Goal: Information Seeking & Learning: Learn about a topic

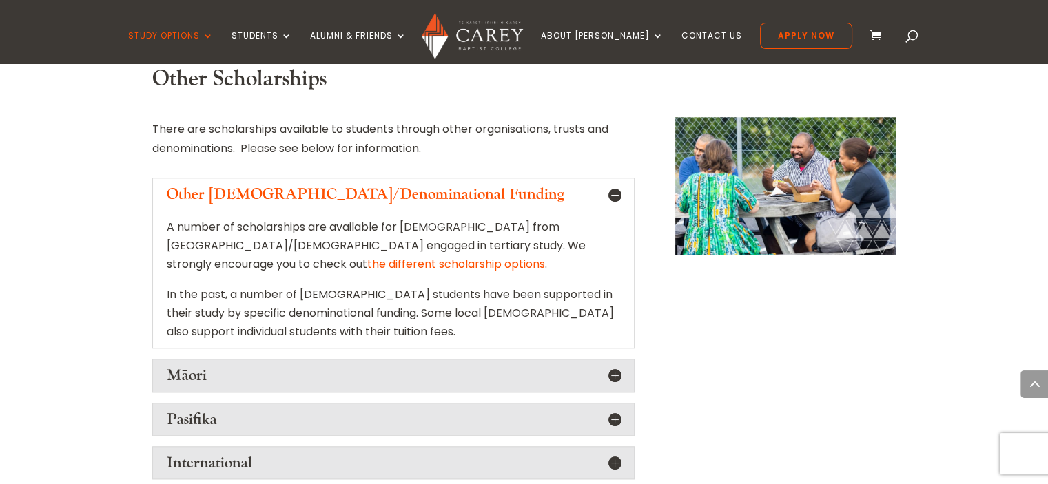
scroll to position [1447, 0]
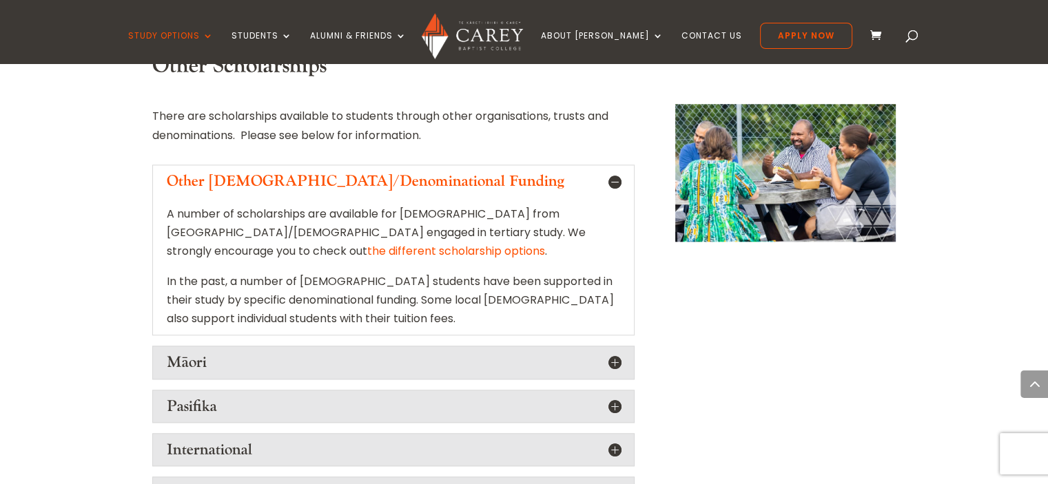
click at [207, 441] on h5 "International" at bounding box center [393, 450] width 453 height 18
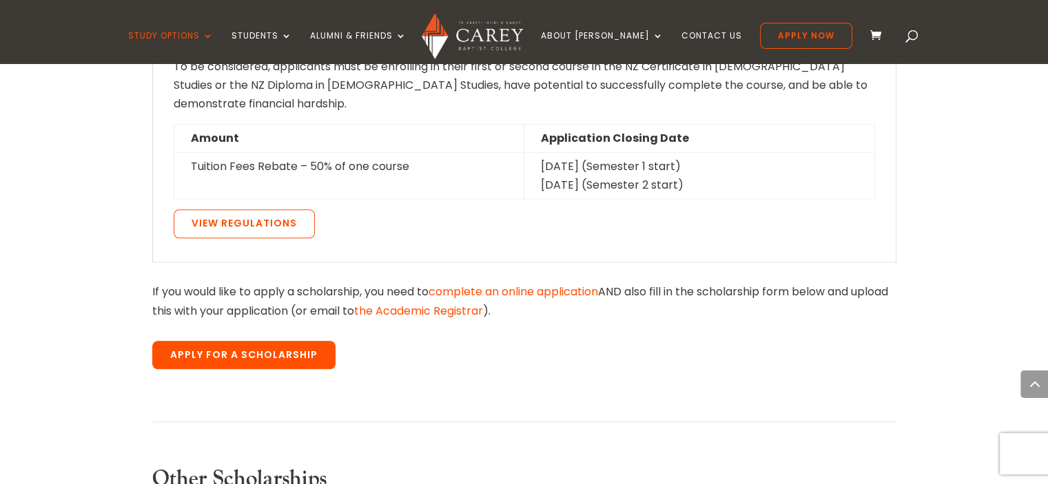
scroll to position [620, 0]
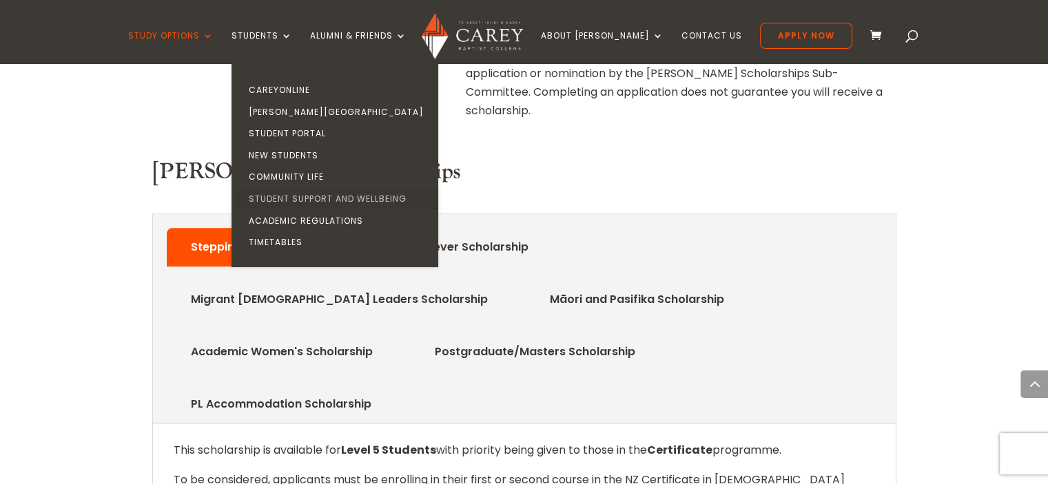
click at [356, 191] on link "Student Support and Wellbeing" at bounding box center [338, 199] width 207 height 22
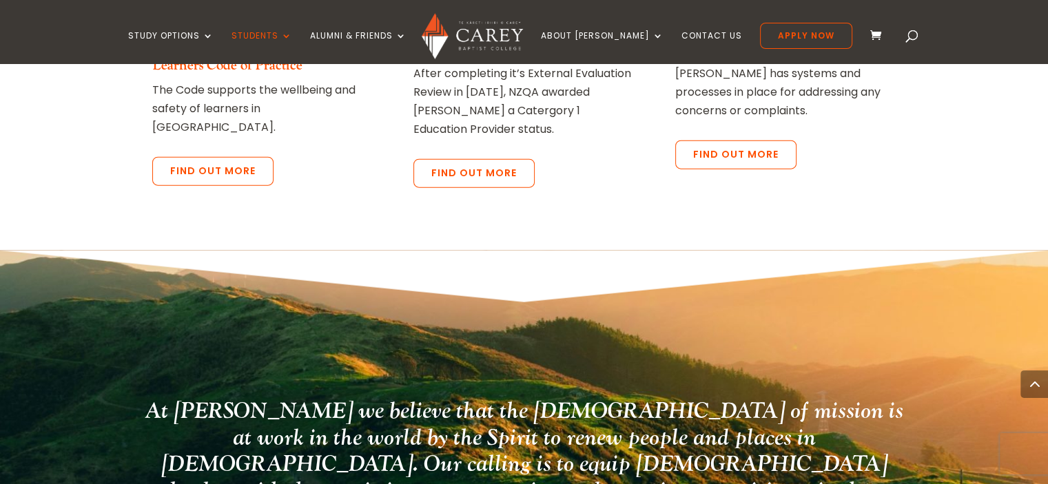
scroll to position [2728, 0]
